Goal: Task Accomplishment & Management: Use online tool/utility

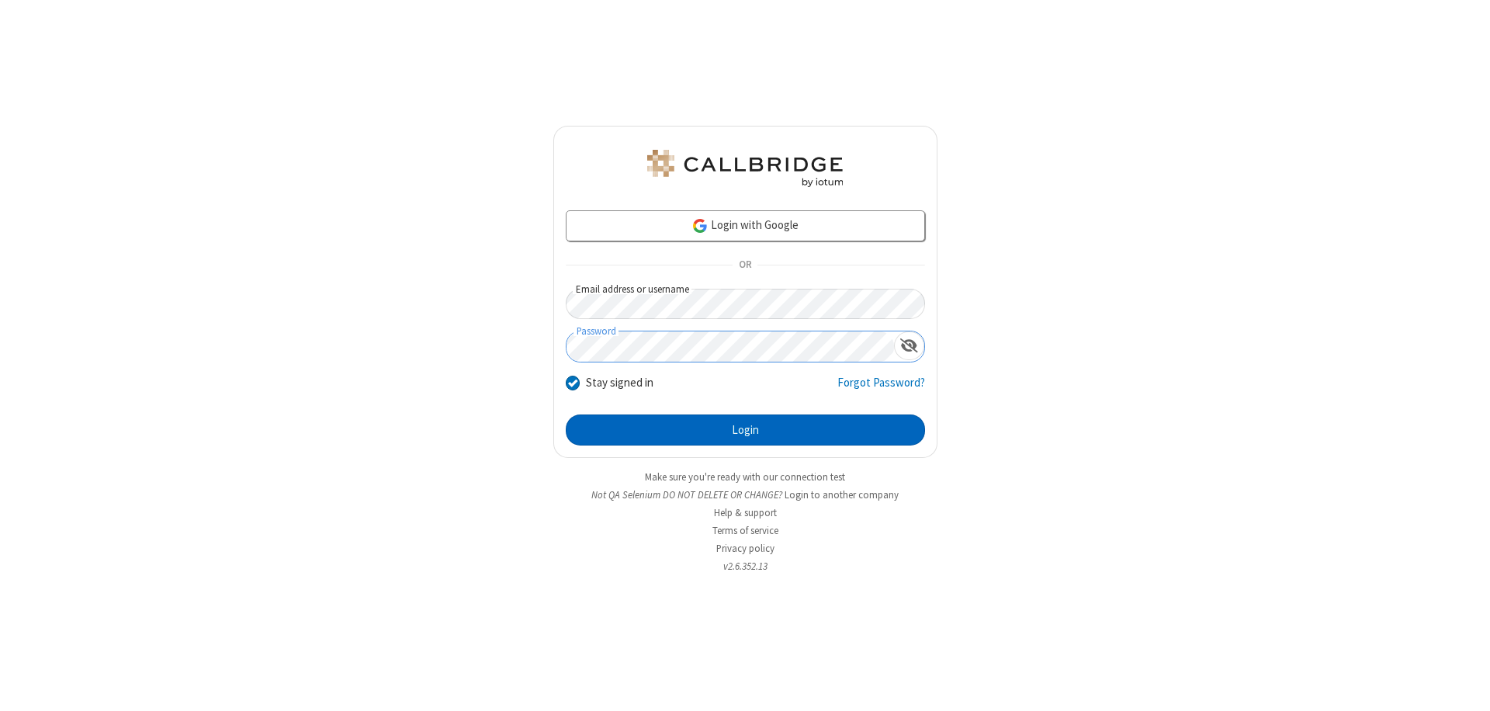
click at [745, 430] on button "Login" at bounding box center [745, 429] width 359 height 31
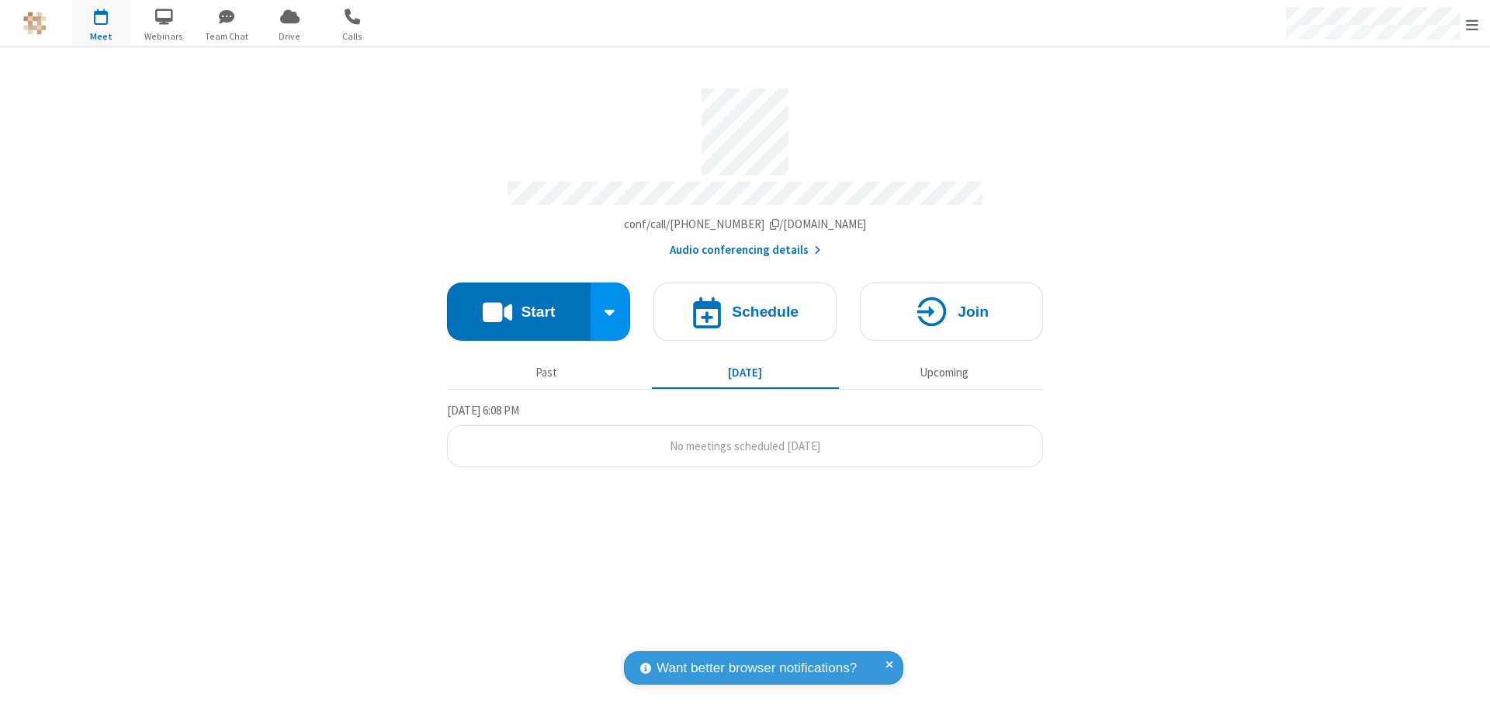
click at [1472, 24] on span "Open menu" at bounding box center [1472, 25] width 12 height 16
click at [289, 36] on span "Drive" at bounding box center [290, 36] width 58 height 14
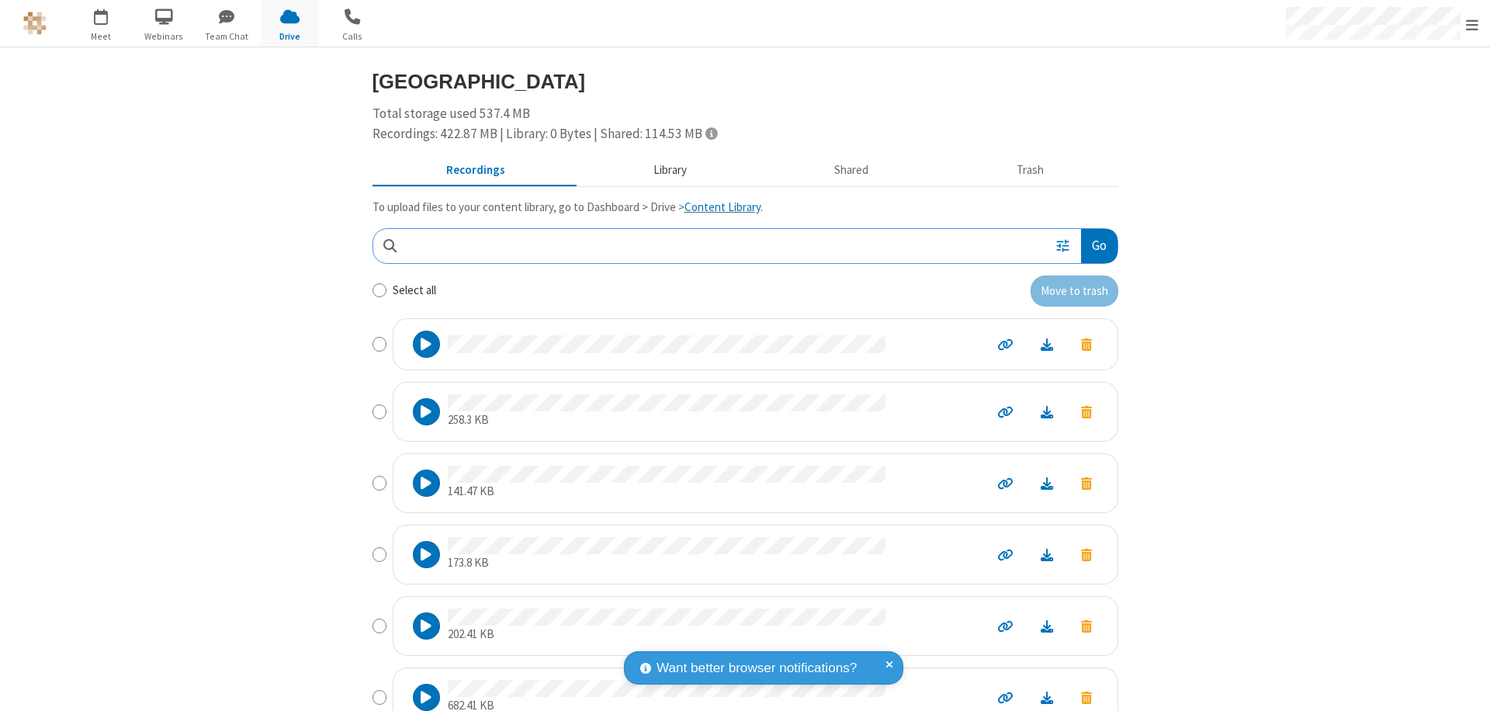
click at [662, 170] on button "Library" at bounding box center [670, 170] width 182 height 29
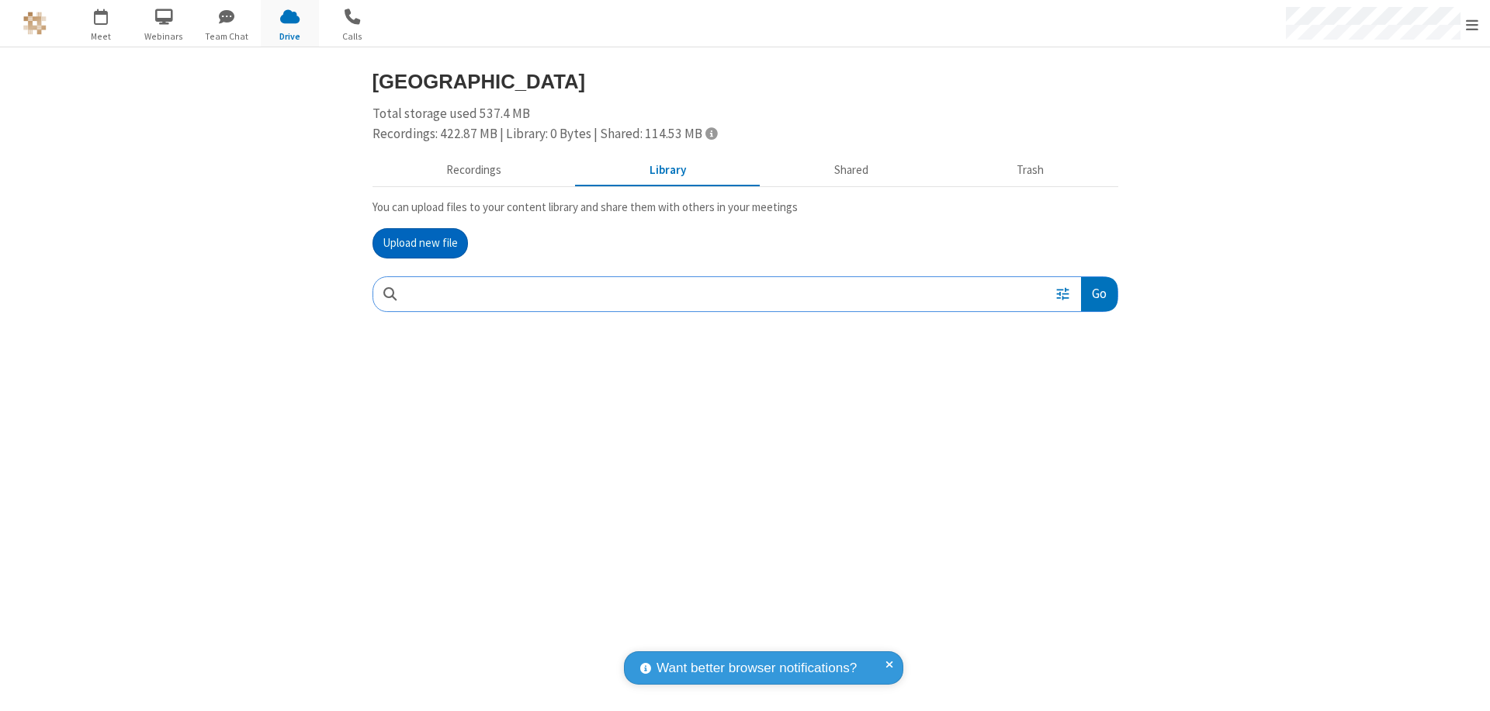
click at [420, 243] on button "Upload new file" at bounding box center [420, 243] width 95 height 31
